Goal: Go to known website: Access a specific website the user already knows

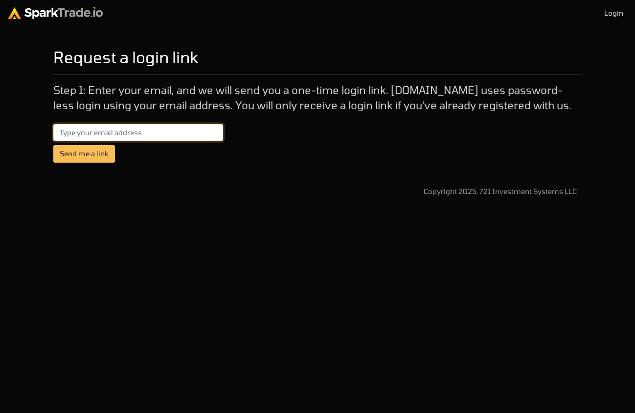
click at [172, 130] on input "email" at bounding box center [138, 133] width 170 height 18
type input "Dan@anstandig.com"
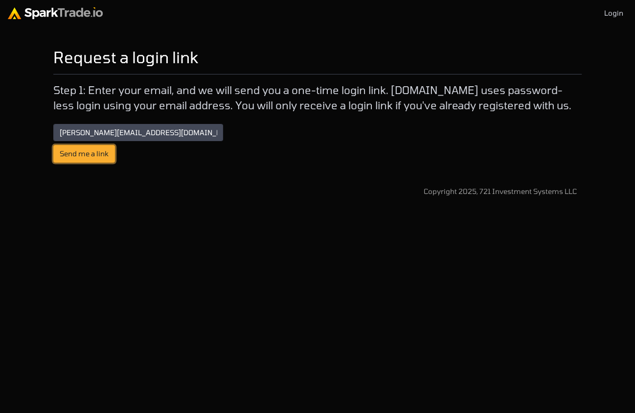
click at [92, 145] on button "Send me a link" at bounding box center [84, 154] width 62 height 18
